Goal: Task Accomplishment & Management: Manage account settings

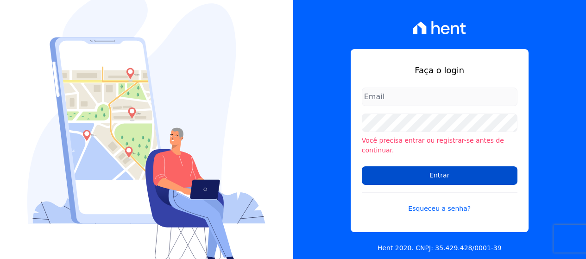
type input "[PERSON_NAME][EMAIL_ADDRESS][DOMAIN_NAME]"
click at [413, 168] on input "Entrar" at bounding box center [440, 175] width 156 height 19
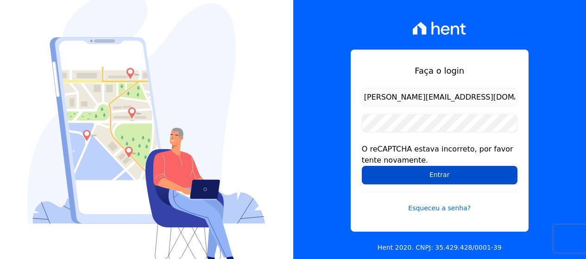
click at [418, 169] on input "Entrar" at bounding box center [440, 175] width 156 height 19
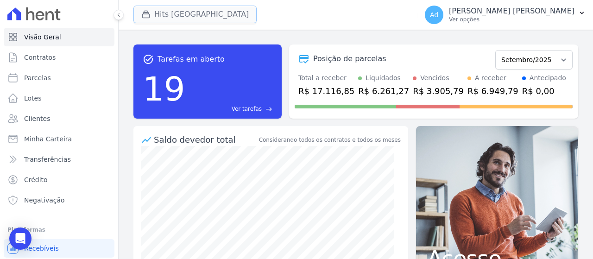
click at [200, 18] on button "Hits Vila Santa Catarina" at bounding box center [194, 15] width 123 height 18
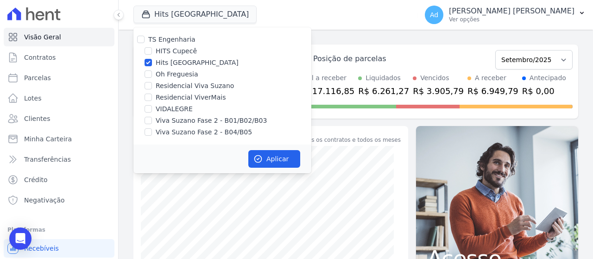
click at [186, 62] on label "Hits Vila Santa Catarina" at bounding box center [197, 63] width 83 height 10
click at [152, 62] on input "Hits Vila Santa Catarina" at bounding box center [147, 62] width 7 height 7
checkbox input "false"
click at [176, 119] on label "Viva Suzano Fase 2 - B01/B02/B03" at bounding box center [211, 121] width 111 height 10
click at [152, 119] on input "Viva Suzano Fase 2 - B01/B02/B03" at bounding box center [147, 120] width 7 height 7
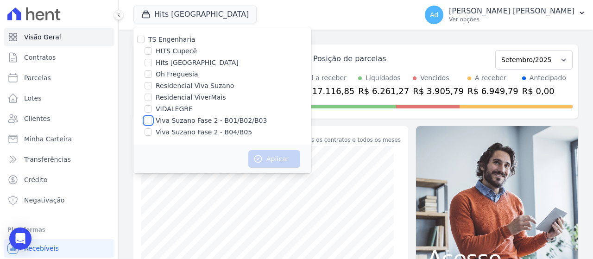
checkbox input "true"
click at [170, 134] on label "Viva Suzano Fase 2 - B04/B05" at bounding box center [204, 132] width 96 height 10
click at [152, 134] on input "Viva Suzano Fase 2 - B04/B05" at bounding box center [147, 131] width 7 height 7
checkbox input "true"
click at [200, 82] on label "Residencial Viva Suzano" at bounding box center [195, 86] width 78 height 10
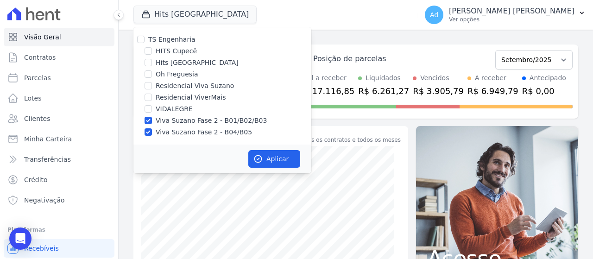
click at [152, 82] on input "Residencial Viva Suzano" at bounding box center [147, 85] width 7 height 7
checkbox input "true"
click at [268, 161] on button "Aplicar" at bounding box center [274, 159] width 52 height 18
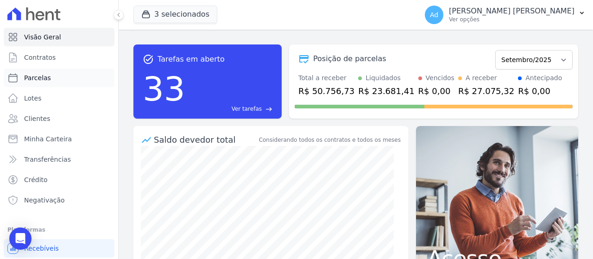
click at [54, 80] on link "Parcelas" at bounding box center [59, 78] width 111 height 19
select select
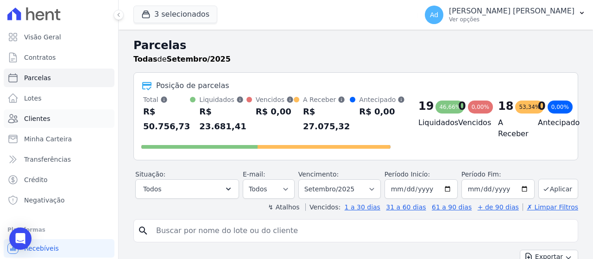
click at [42, 119] on span "Clientes" at bounding box center [37, 118] width 26 height 9
click at [242, 232] on input "search" at bounding box center [361, 230] width 423 height 19
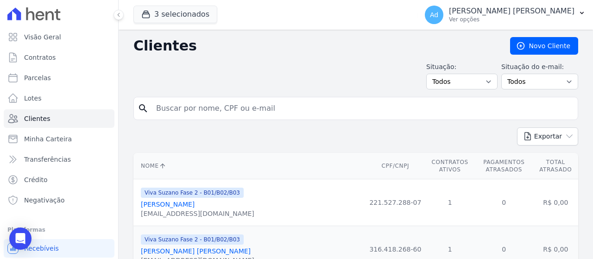
click at [173, 104] on input "search" at bounding box center [361, 108] width 423 height 19
type input "emerson"
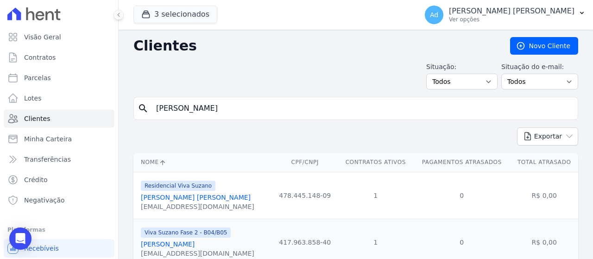
scroll to position [36, 0]
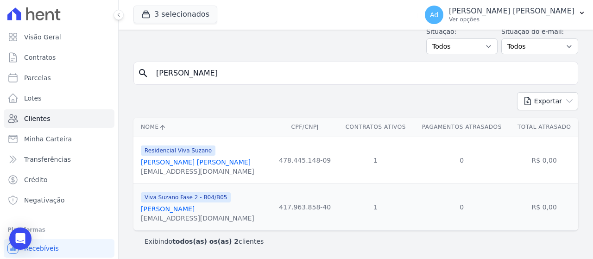
click at [194, 209] on link "Emerson Massahiro Tani" at bounding box center [168, 208] width 54 height 7
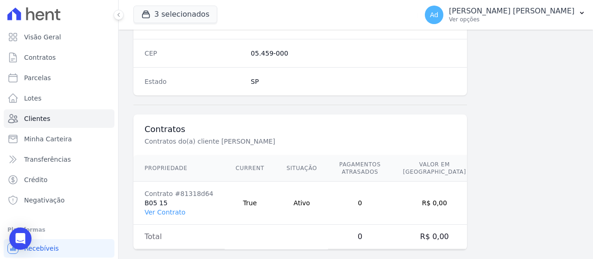
scroll to position [615, 0]
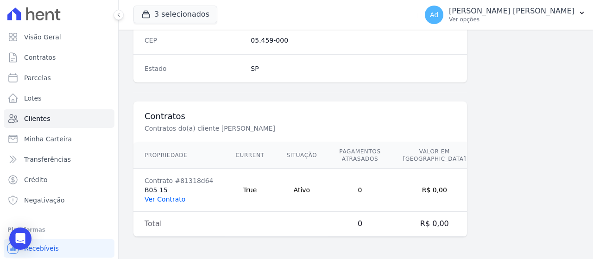
click at [170, 200] on link "Ver Contrato" at bounding box center [164, 198] width 41 height 7
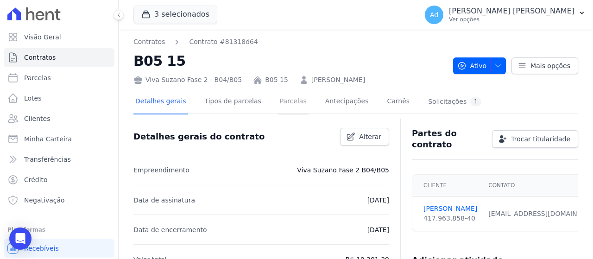
click at [287, 98] on link "Parcelas" at bounding box center [293, 102] width 31 height 25
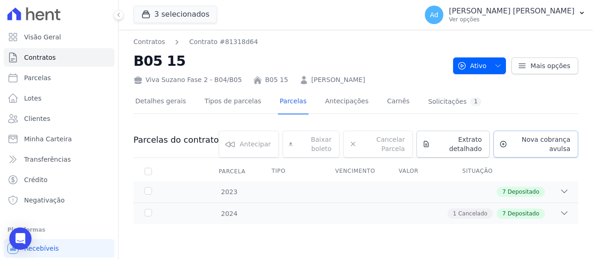
click at [538, 146] on span "Nova cobrança avulsa" at bounding box center [540, 144] width 59 height 19
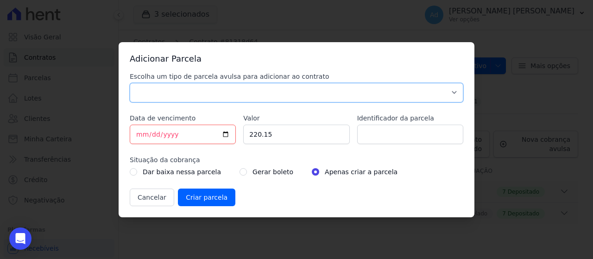
click at [255, 93] on select "Parcela Normal Sinal Caução Intercalada Chaves Pré Chaves Pós Chaves Taxas Quit…" at bounding box center [296, 92] width 333 height 19
select select "standard"
click at [130, 83] on select "Parcela Normal Sinal Caução Intercalada Chaves Pré Chaves Pós Chaves Taxas Quit…" at bounding box center [296, 92] width 333 height 19
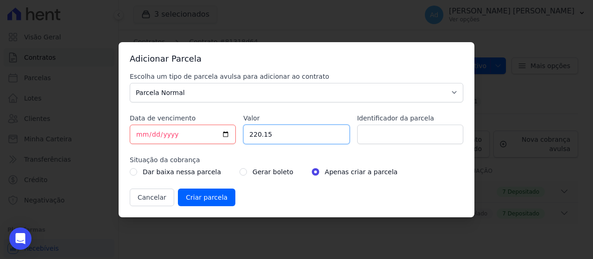
drag, startPoint x: 287, startPoint y: 135, endPoint x: 202, endPoint y: 126, distance: 85.6
click at [202, 126] on div "Escolha um tipo de parcela avulsa para adicionar ao contrato Parcela Normal Sin…" at bounding box center [296, 139] width 333 height 134
type input "192.39"
click at [419, 136] on input "Identificador da parcela" at bounding box center [410, 134] width 106 height 19
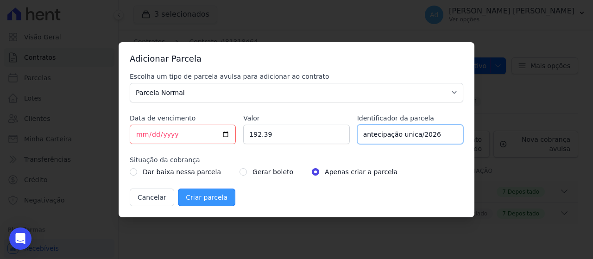
type input "antecipação unica/2026"
click at [212, 196] on input "Criar parcela" at bounding box center [206, 197] width 57 height 18
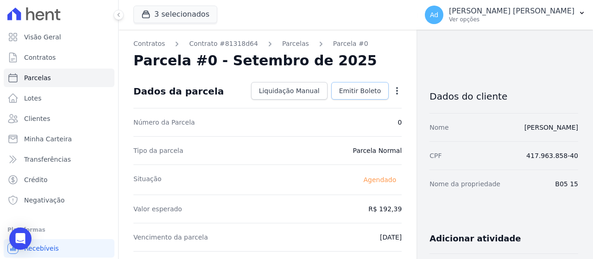
click at [354, 91] on span "Emitir Boleto" at bounding box center [360, 90] width 42 height 9
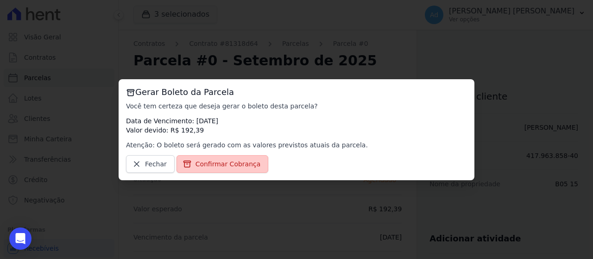
click at [231, 168] on span "Confirmar Cobrança" at bounding box center [227, 163] width 65 height 9
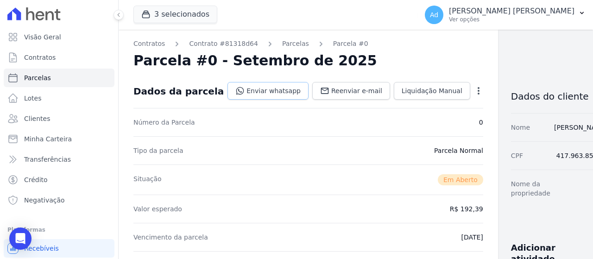
click at [249, 91] on link "Enviar whatsapp" at bounding box center [267, 91] width 81 height 18
